Goal: Transaction & Acquisition: Purchase product/service

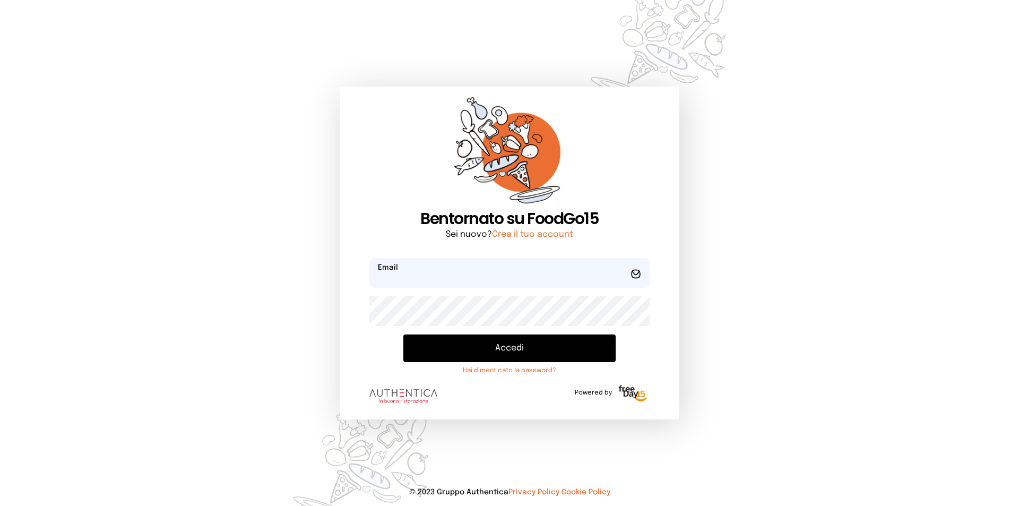
type input "**********"
click at [546, 338] on button "Accedi" at bounding box center [509, 348] width 212 height 28
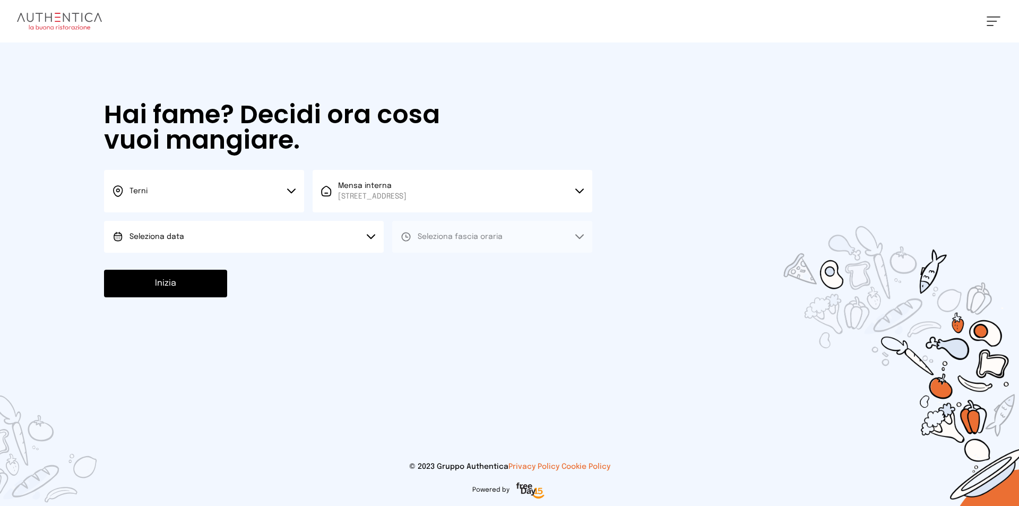
click at [268, 245] on button "Seleziona data" at bounding box center [244, 237] width 280 height 32
click at [277, 272] on li "Oggi, 19/09/2025" at bounding box center [244, 267] width 280 height 28
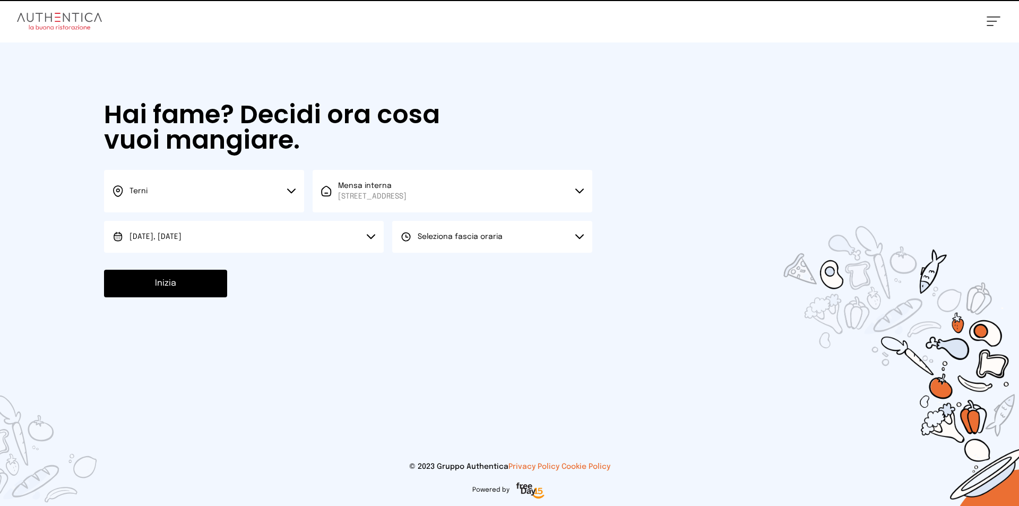
click at [418, 256] on div "Hai fame? Decidi ora cosa vuoi mangiare. Terni Scegli la città Terni Mensa inte…" at bounding box center [347, 199] width 509 height 314
click at [430, 244] on button "Seleziona fascia oraria" at bounding box center [492, 237] width 200 height 32
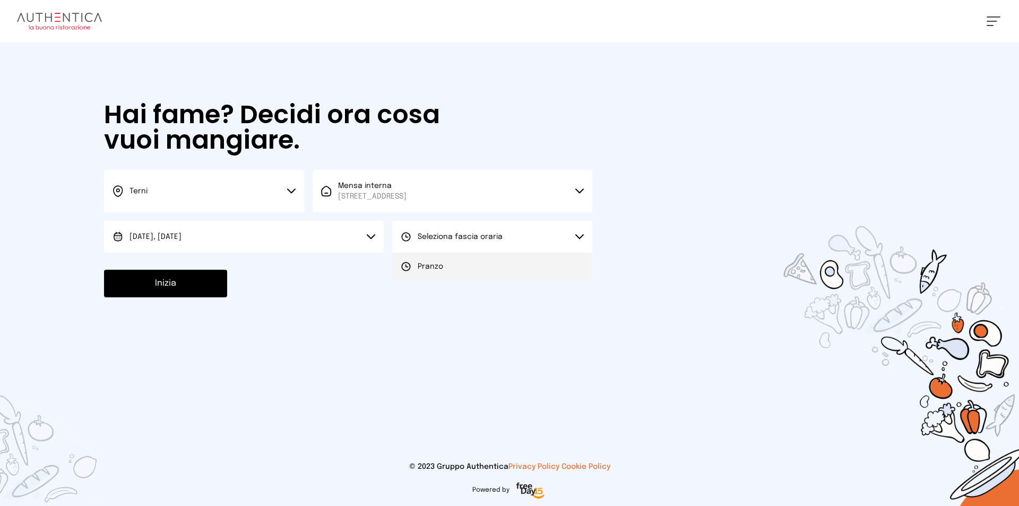
click at [429, 261] on span "Pranzo" at bounding box center [430, 266] width 25 height 11
click at [203, 287] on button "Inizia" at bounding box center [165, 284] width 123 height 28
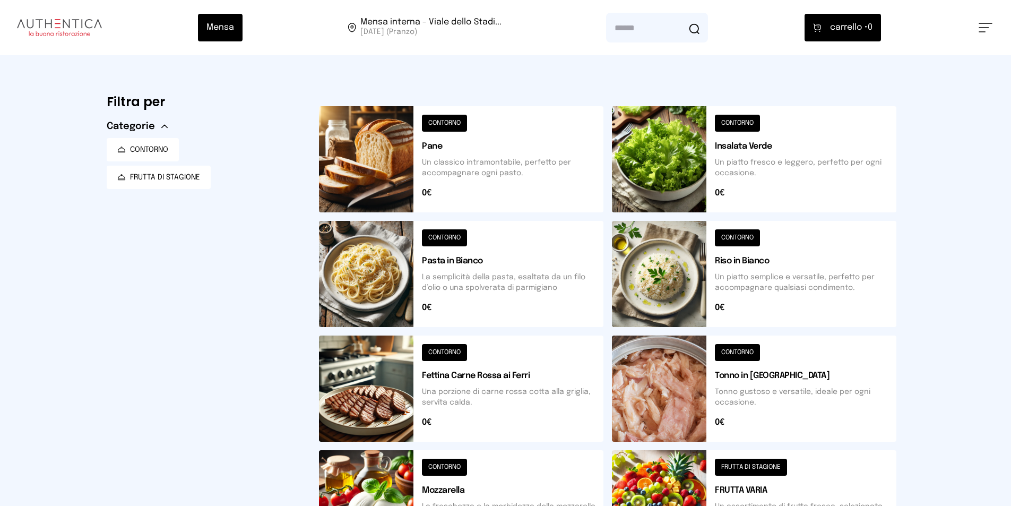
scroll to position [258, 0]
